Goal: Task Accomplishment & Management: Use online tool/utility

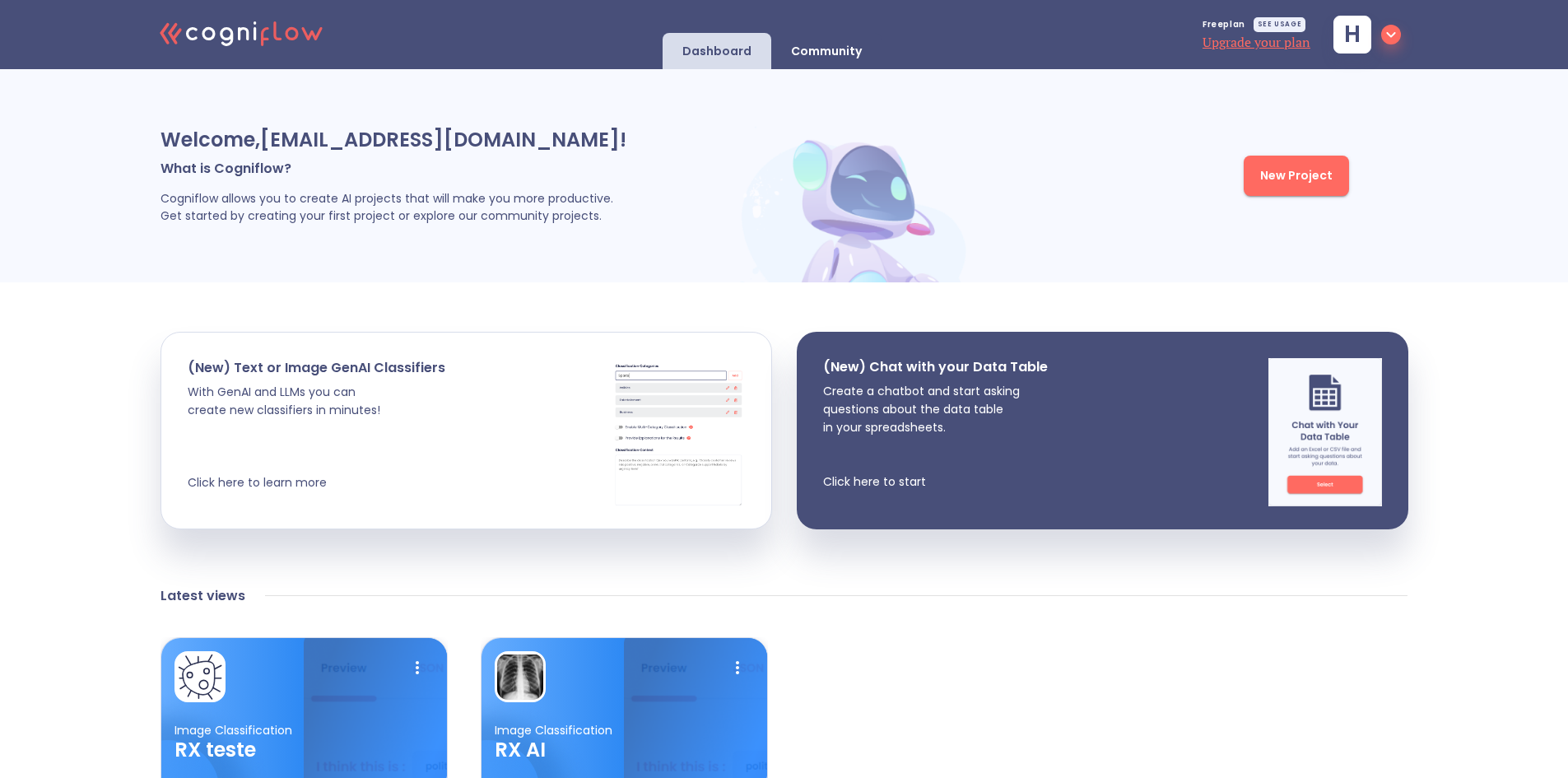
click at [1266, 174] on span "New Project" at bounding box center [1296, 176] width 72 height 21
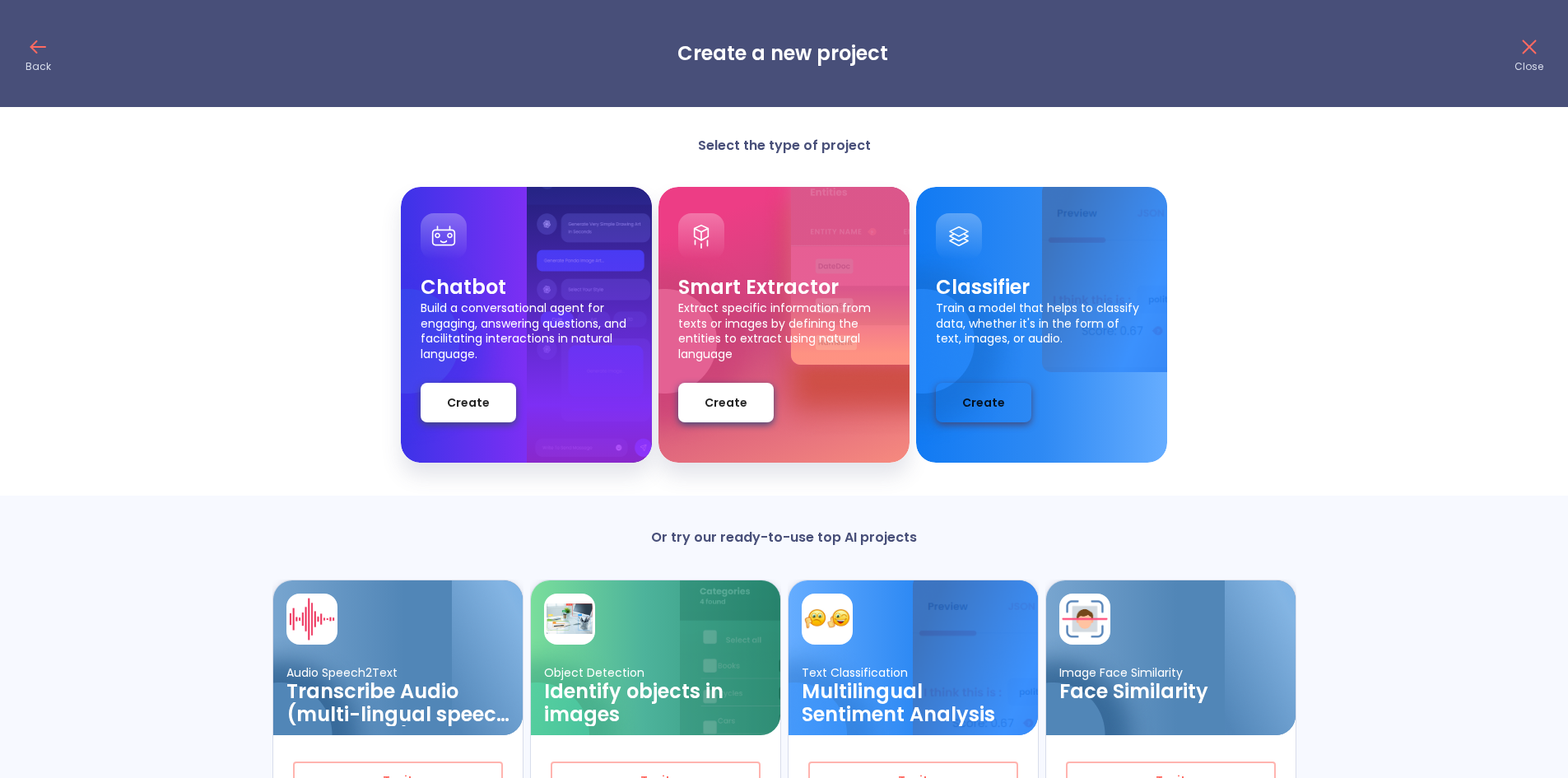
click at [992, 406] on span "Create" at bounding box center [983, 402] width 42 height 21
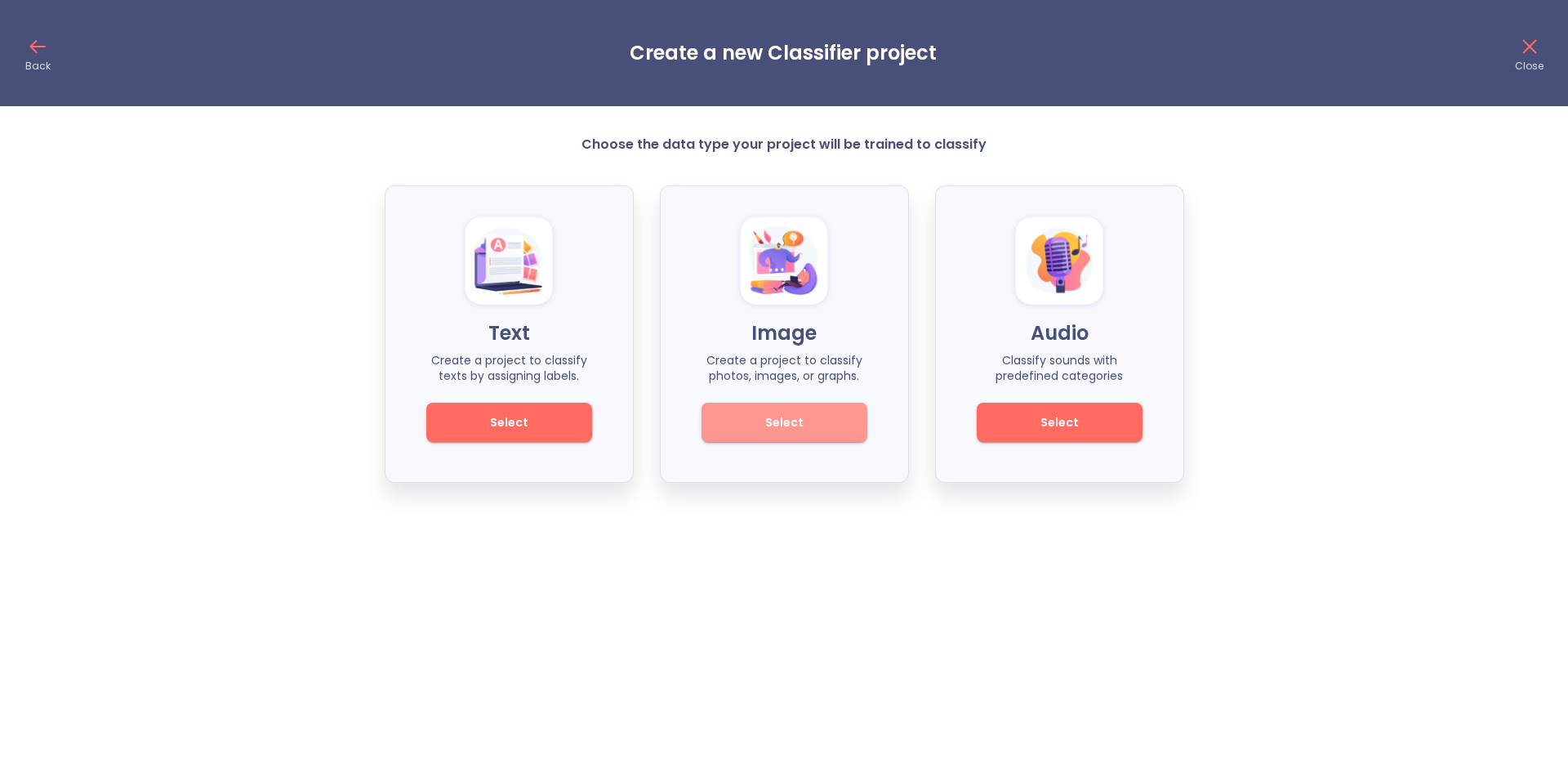
click at [788, 405] on button "Select" at bounding box center [784, 422] width 166 height 39
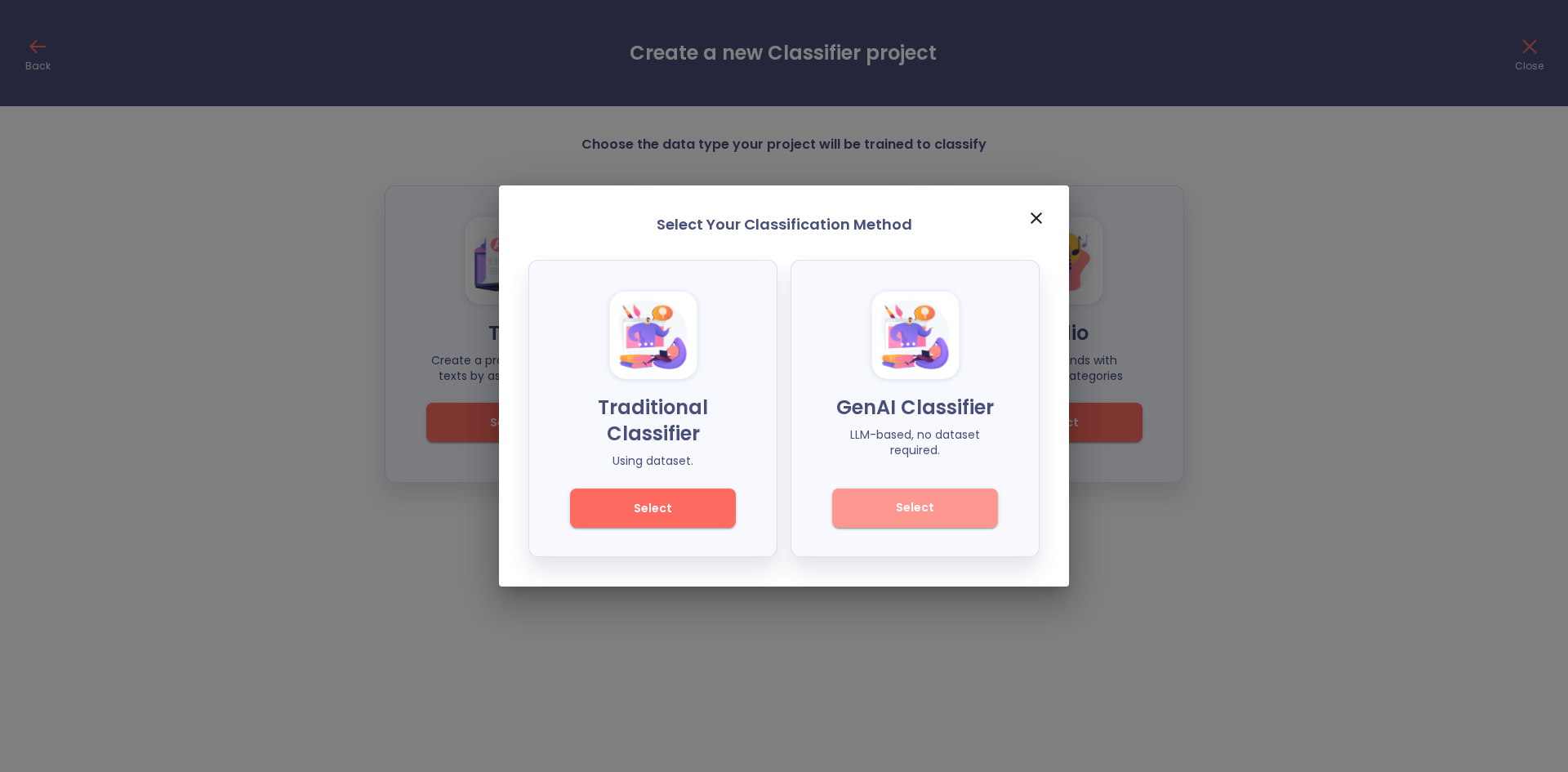
click at [913, 506] on span "Select" at bounding box center [914, 508] width 110 height 21
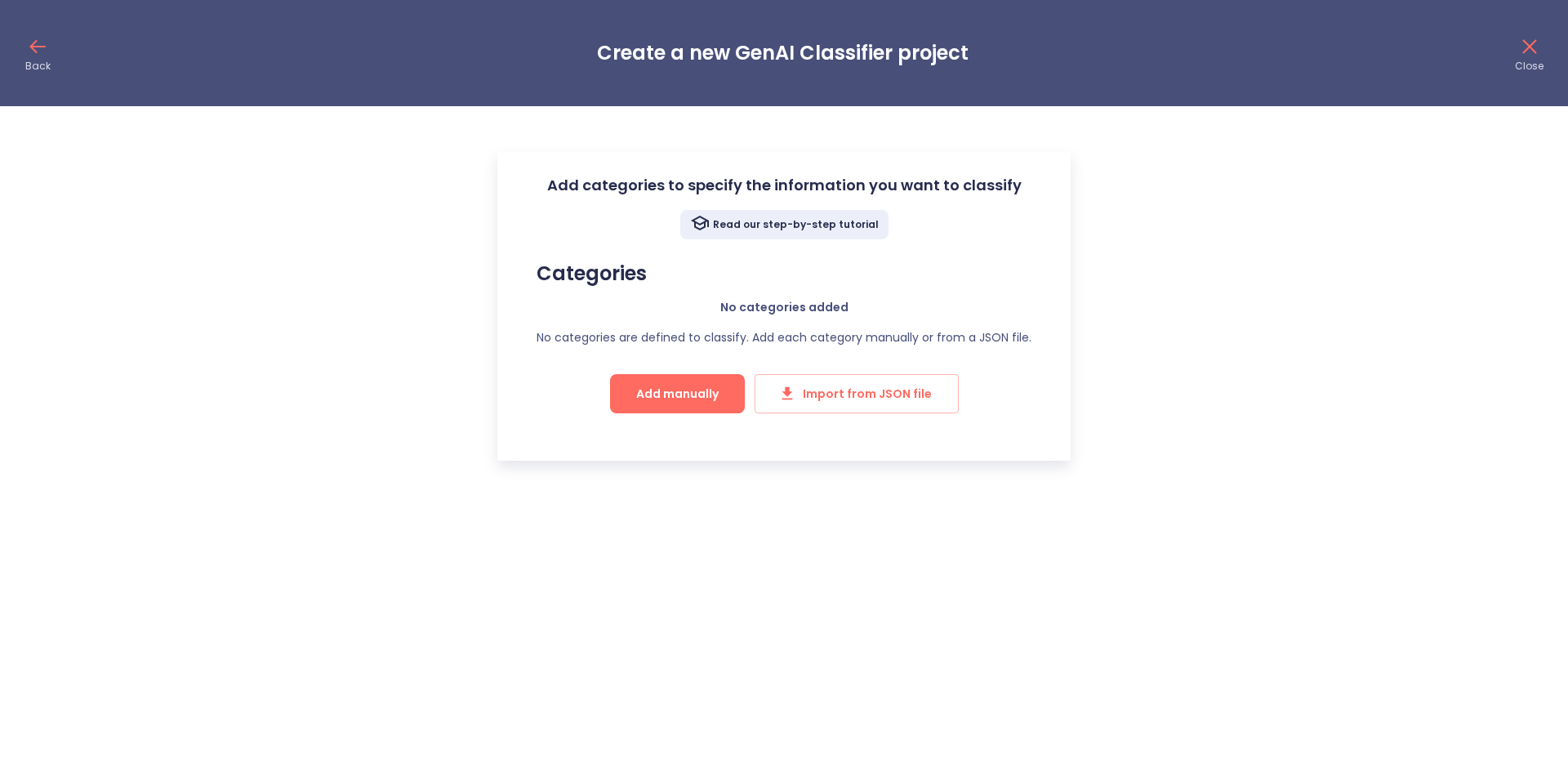
click at [30, 54] on icon at bounding box center [38, 47] width 26 height 26
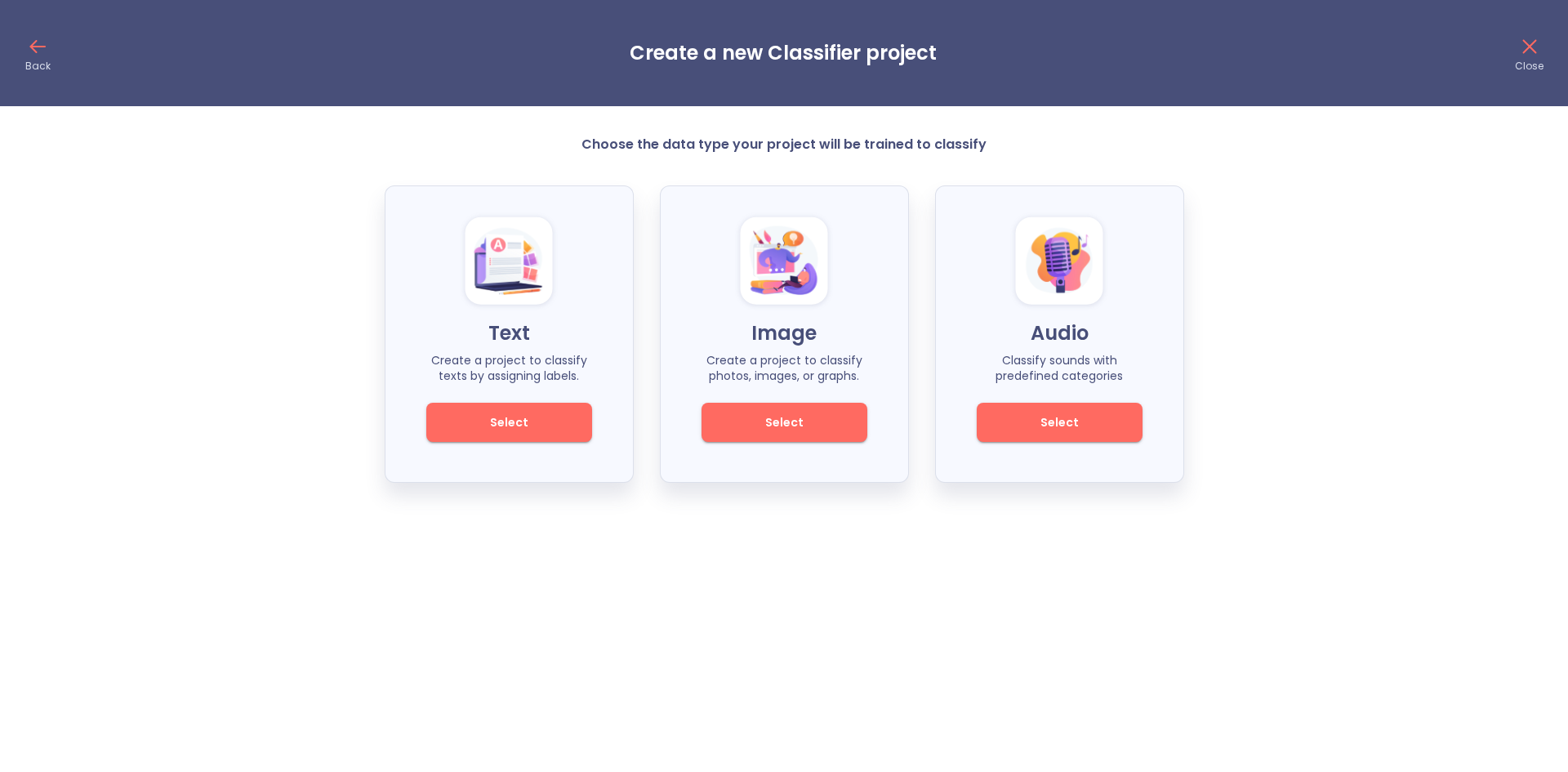
click at [791, 431] on span "Select" at bounding box center [784, 422] width 110 height 21
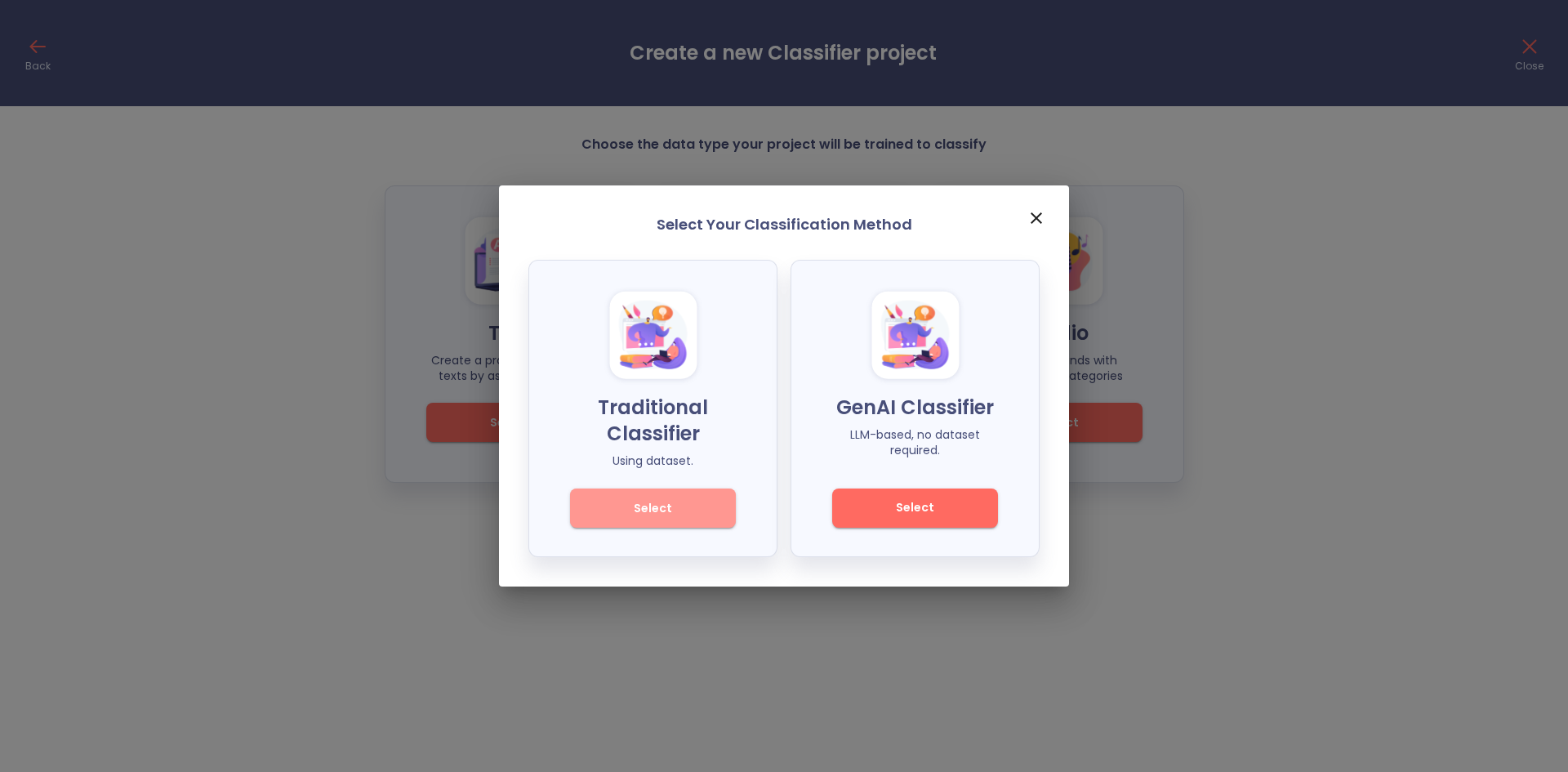
click at [664, 500] on span "Select" at bounding box center [652, 508] width 110 height 21
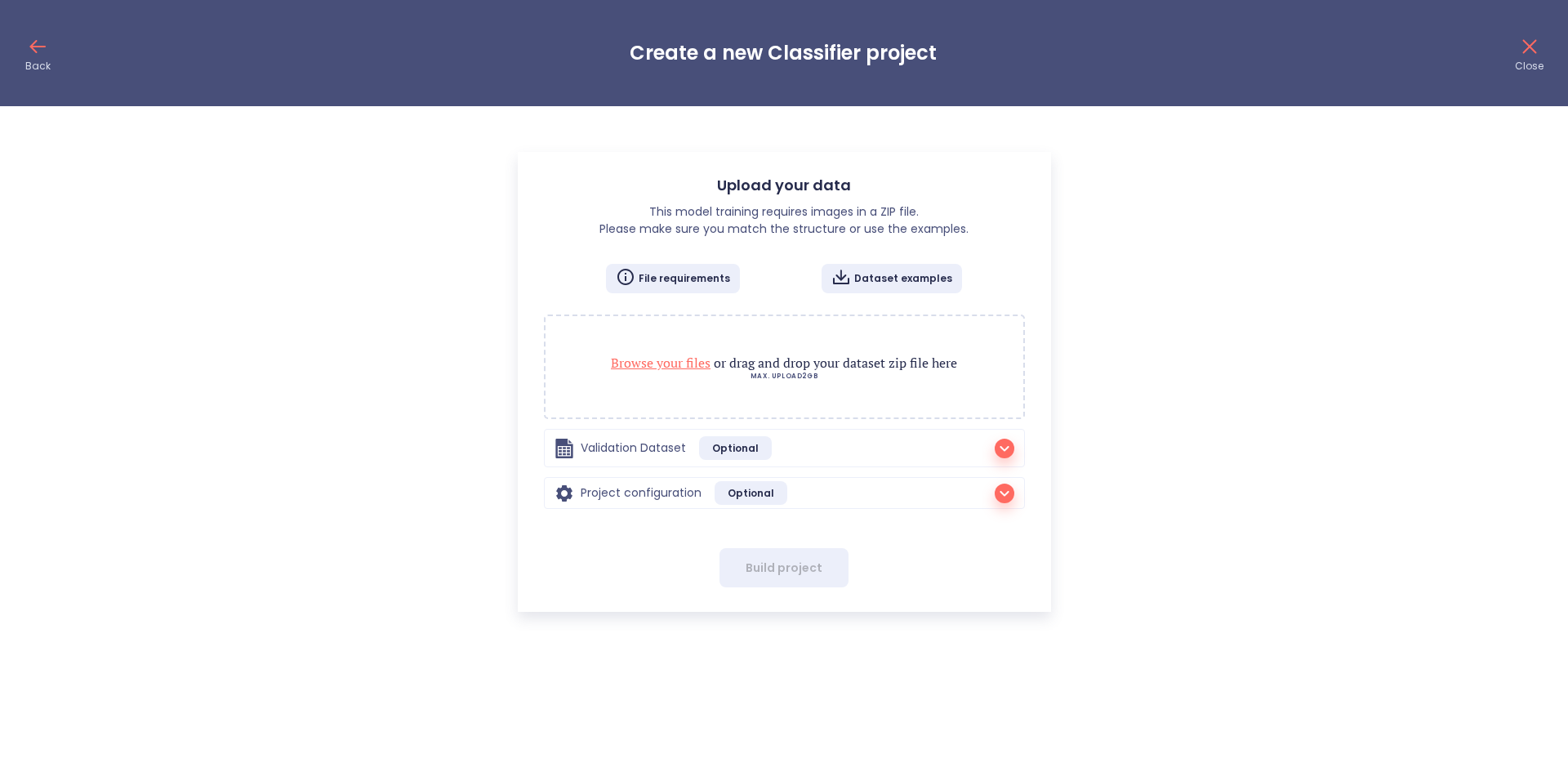
checkbox input "false"
radio input "true"
click at [23, 40] on div "Back Create a new Classifier project Close" at bounding box center [784, 53] width 1568 height 106
click at [43, 44] on icon at bounding box center [38, 47] width 26 height 26
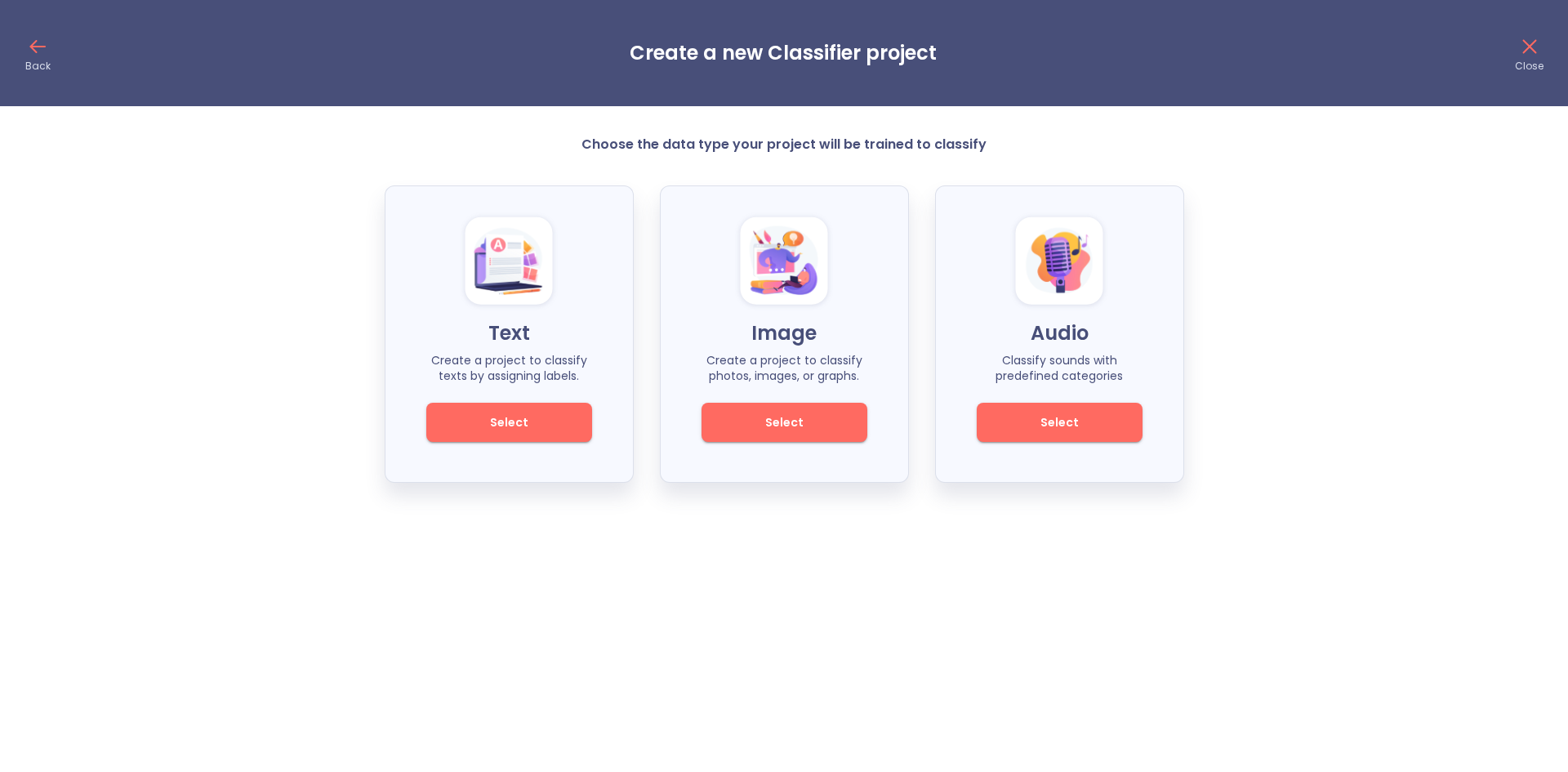
click at [835, 411] on button "Select" at bounding box center [784, 422] width 166 height 39
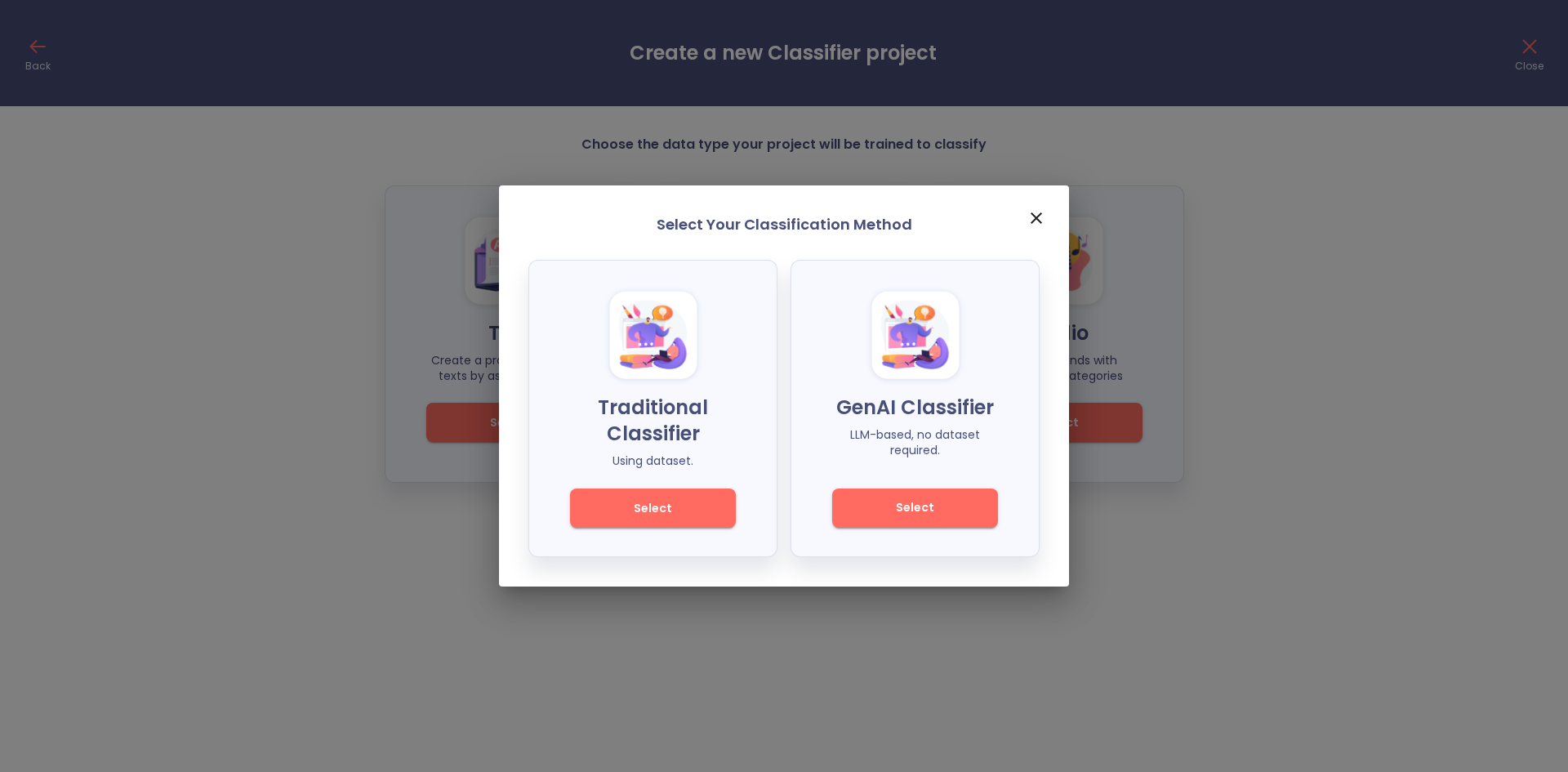
click at [914, 375] on rect at bounding box center [915, 336] width 88 height 88
click at [921, 527] on div "GenAI Classifier LLM-based, no dataset required. Select" at bounding box center [914, 408] width 249 height 298
click at [923, 512] on span "Select" at bounding box center [914, 508] width 110 height 21
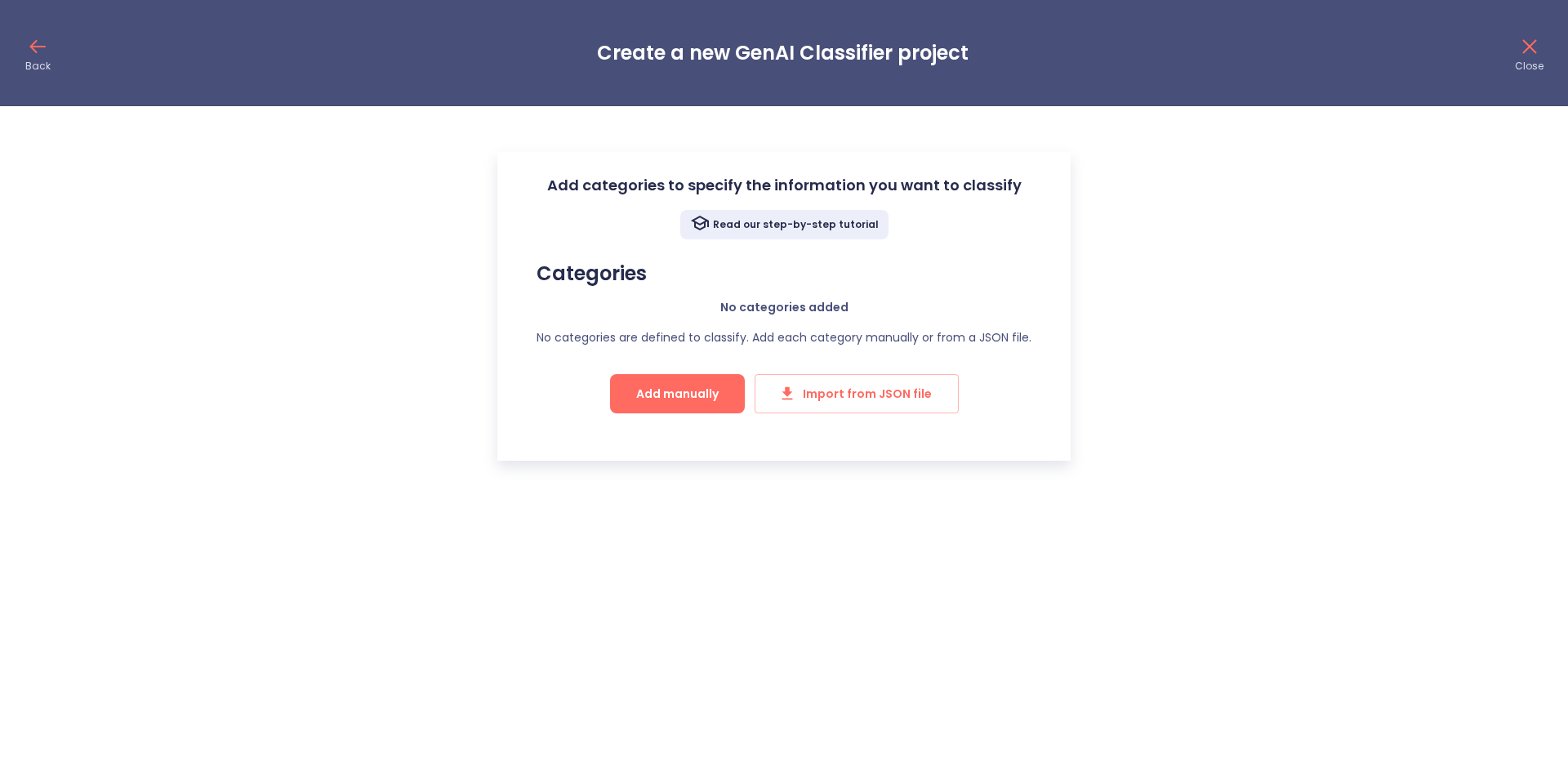
click at [705, 380] on button "Add manually" at bounding box center [677, 393] width 135 height 39
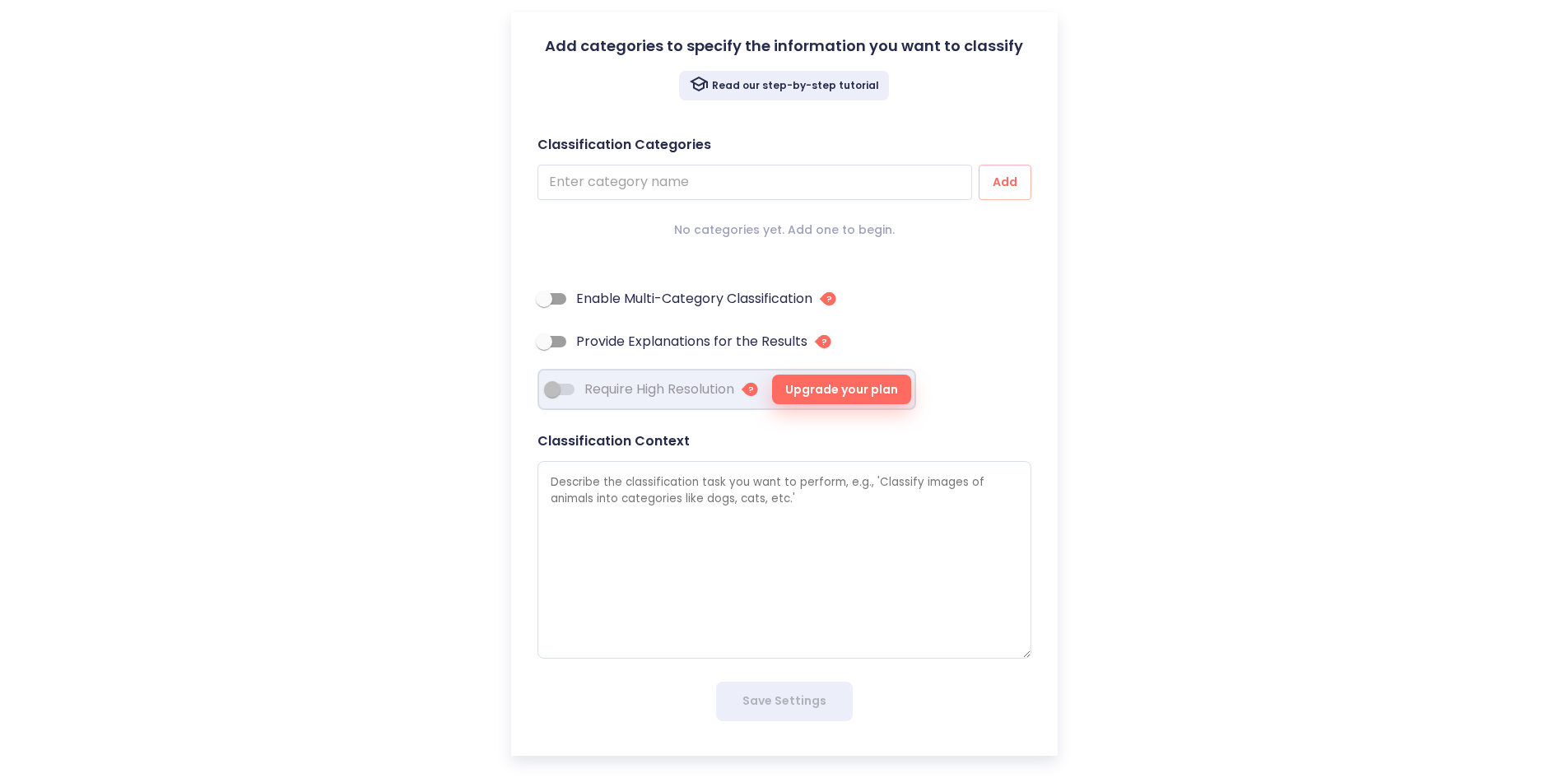
scroll to position [148, 0]
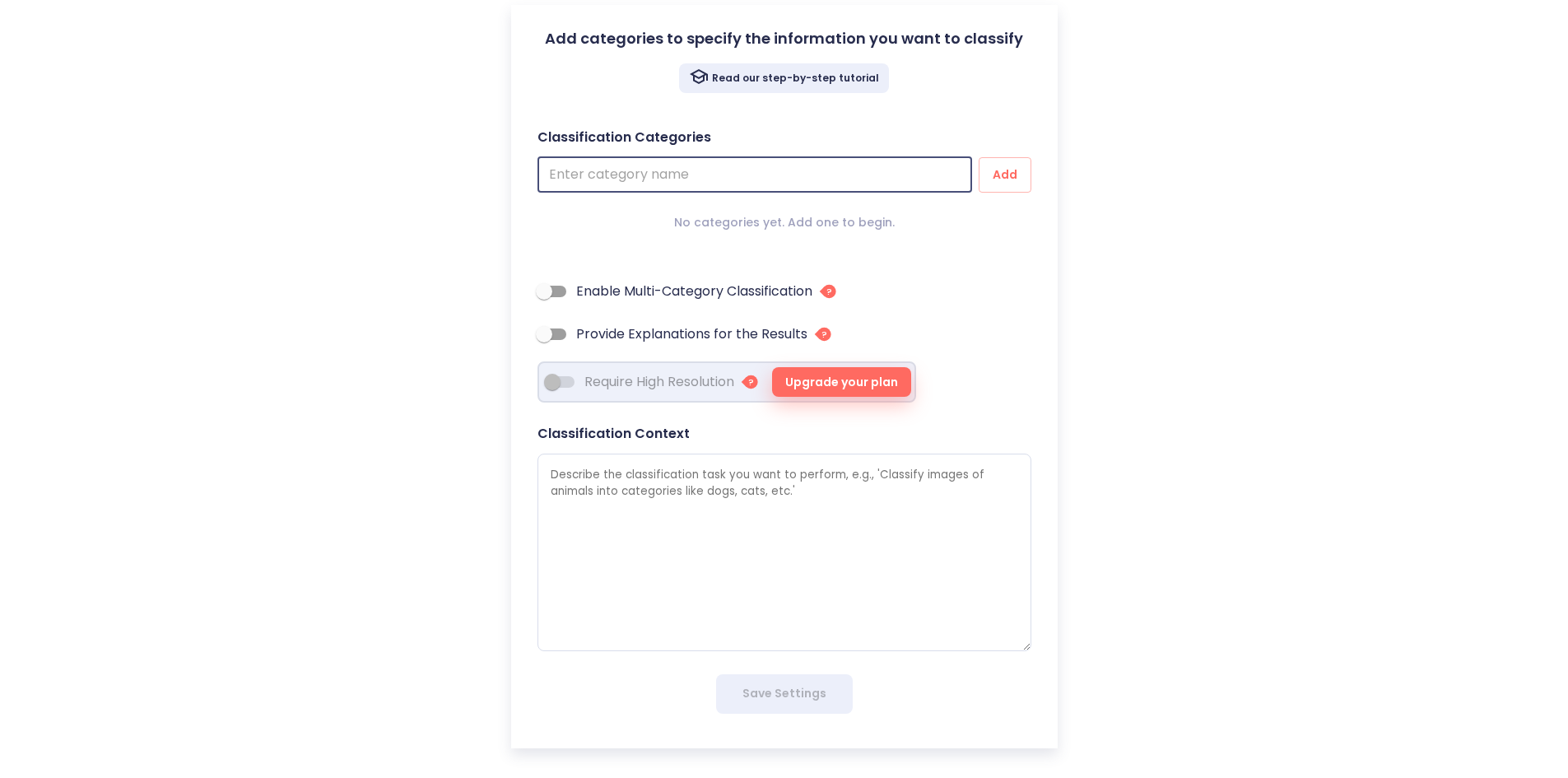
click at [803, 172] on input "text" at bounding box center [755, 175] width 435 height 35
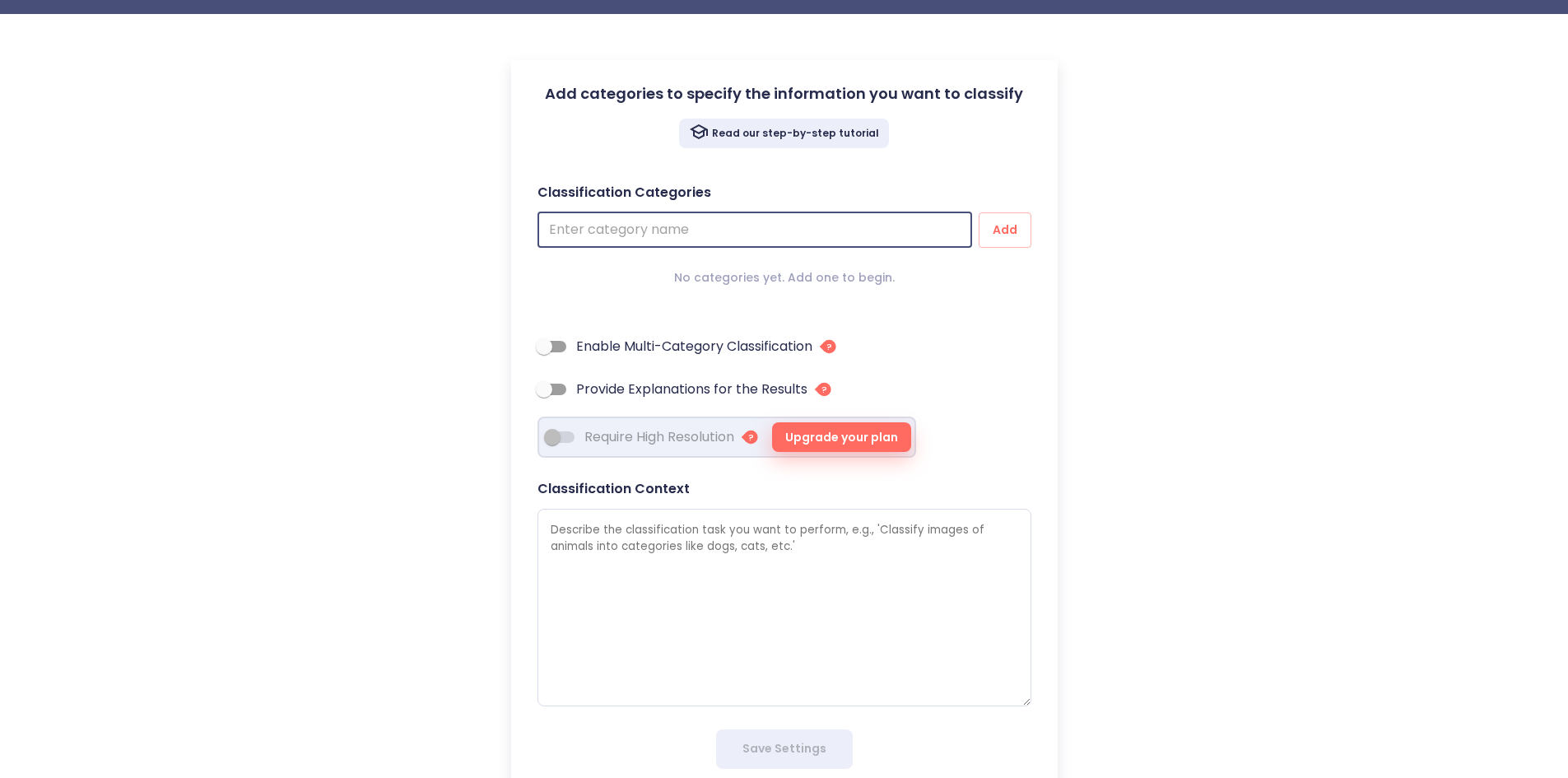
scroll to position [0, 0]
